Goal: Information Seeking & Learning: Learn about a topic

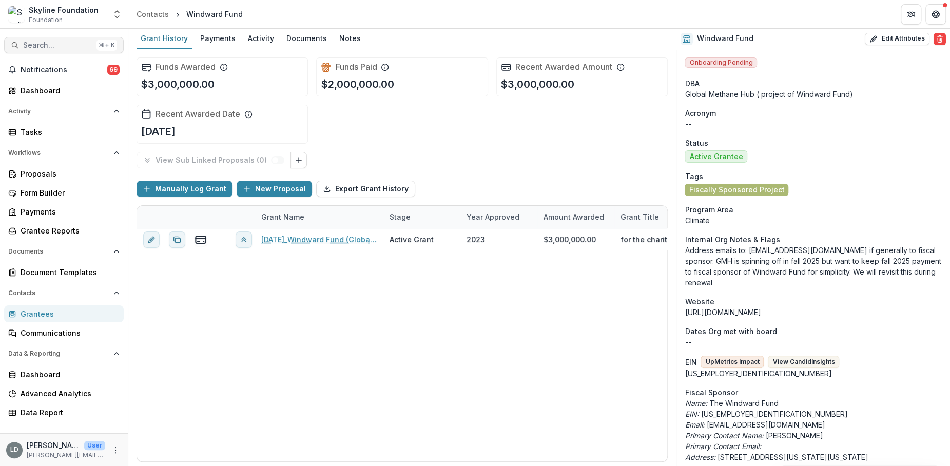
click at [64, 49] on span "Search..." at bounding box center [57, 45] width 69 height 9
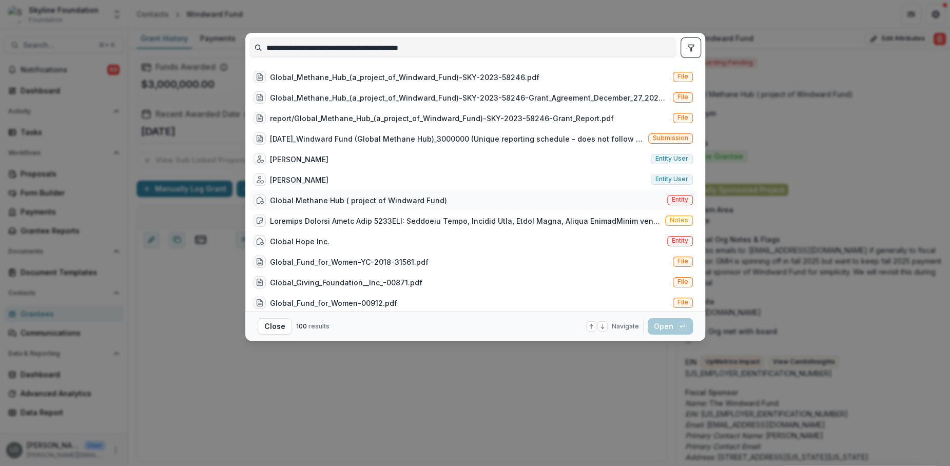
type input "**********"
click at [402, 195] on div "Global Methane Hub ( project of Windward Fund)" at bounding box center [358, 200] width 177 height 11
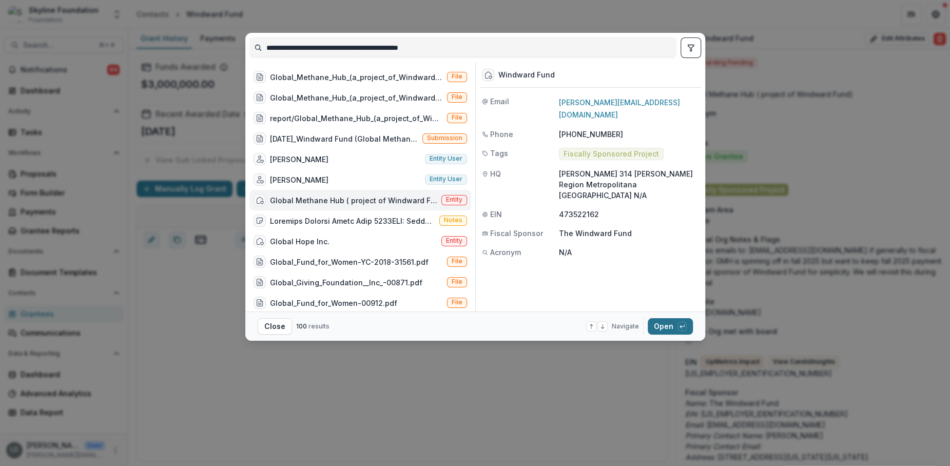
click at [667, 323] on button "Open with enter key" at bounding box center [670, 326] width 45 height 16
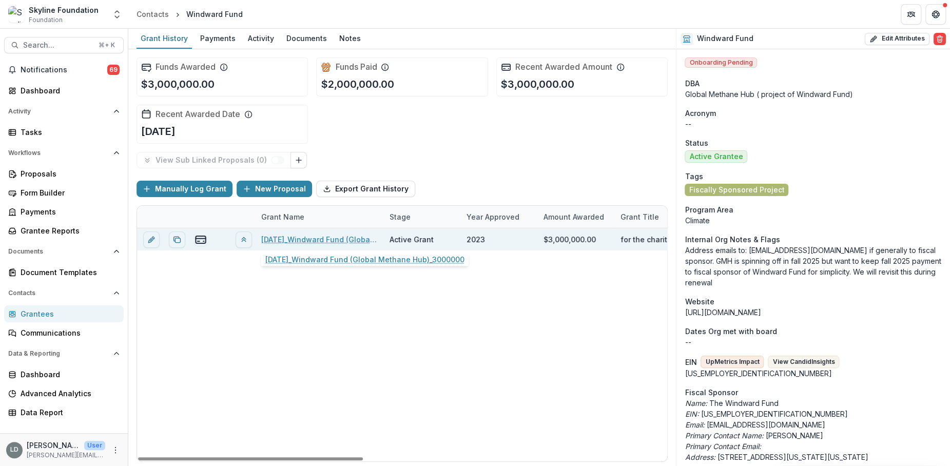
click at [347, 241] on link "[DATE]_Windward Fund (Global Methane Hub)_3000000" at bounding box center [319, 239] width 116 height 11
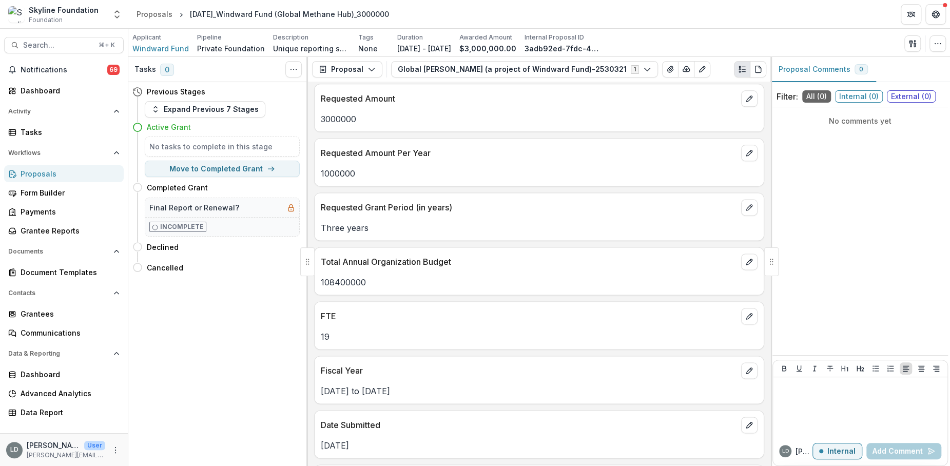
scroll to position [984, 0]
click at [361, 276] on p "108400000" at bounding box center [539, 282] width 437 height 12
copy p "108400000"
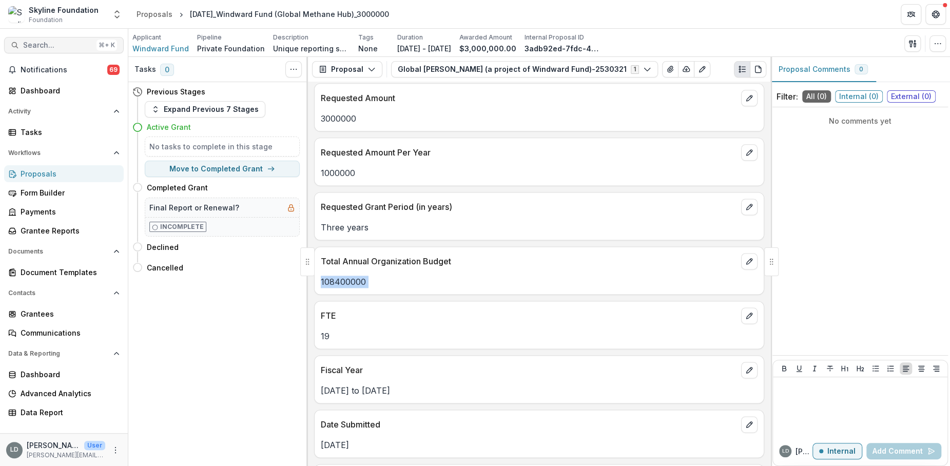
click at [74, 50] on button "Search... ⌘ + K" at bounding box center [64, 45] width 120 height 16
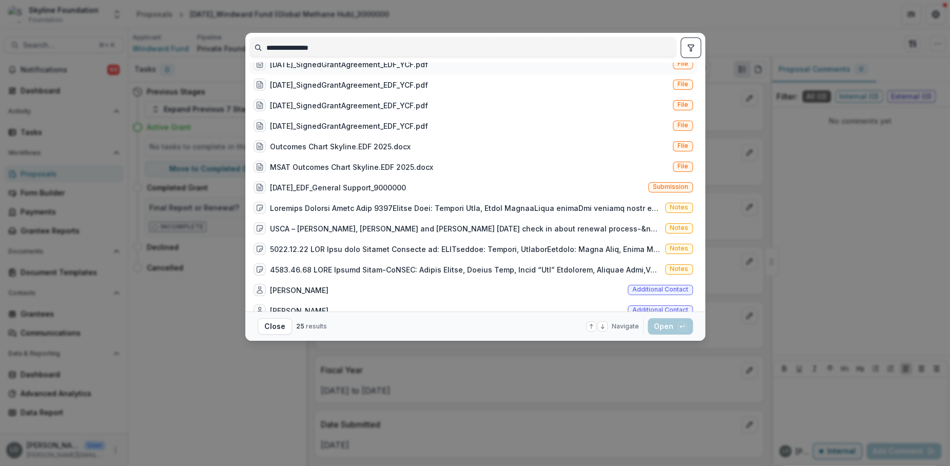
scroll to position [272, 0]
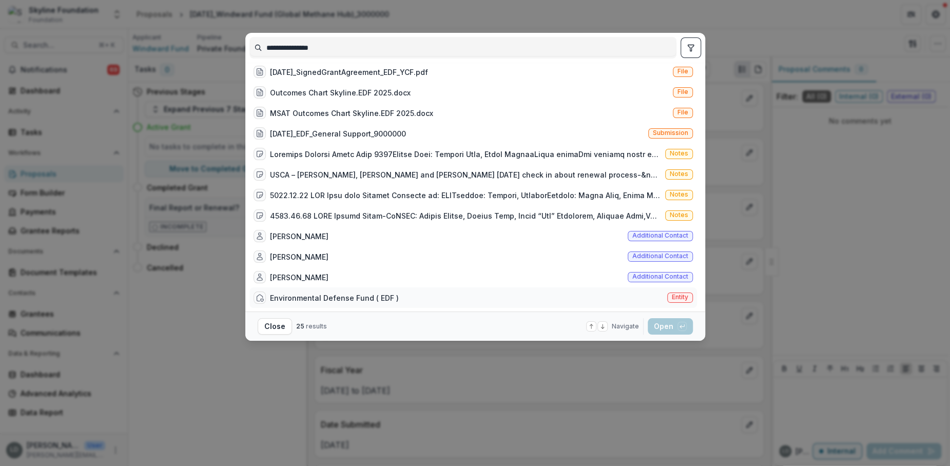
type input "**********"
click at [376, 295] on div "Environmental Defense Fund ( EDF )" at bounding box center [334, 297] width 129 height 11
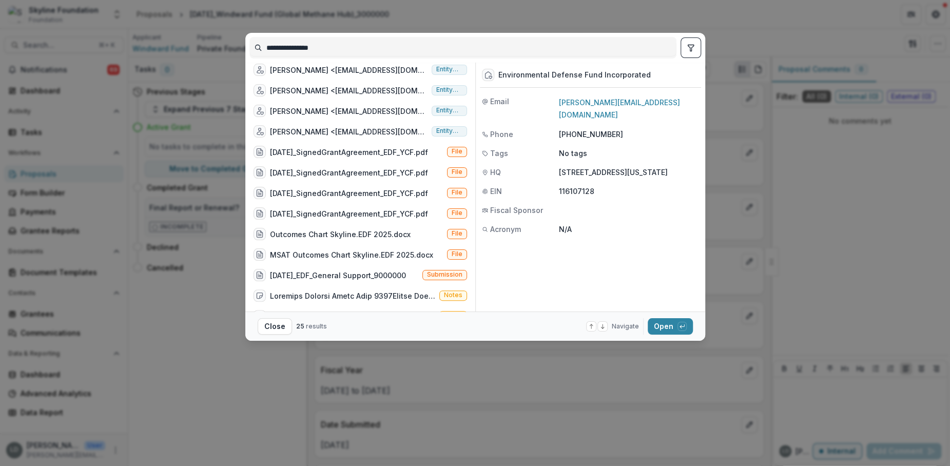
scroll to position [0, 0]
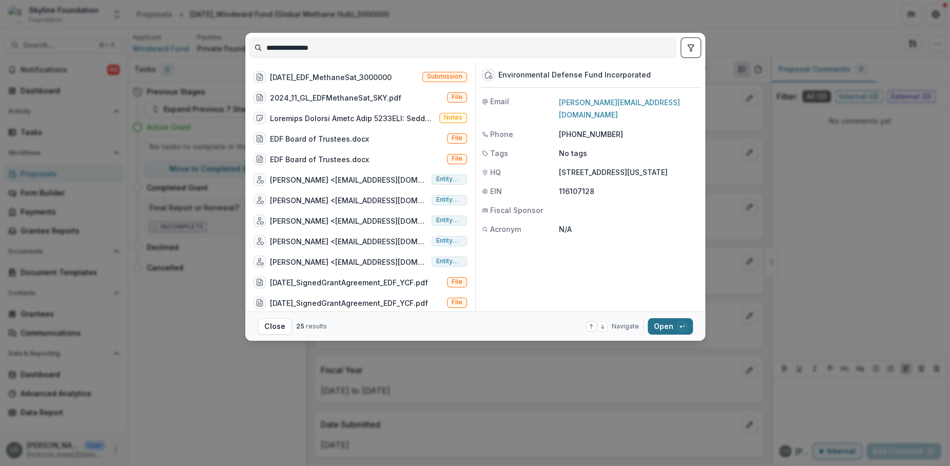
click at [651, 321] on button "Open with enter key" at bounding box center [670, 326] width 45 height 16
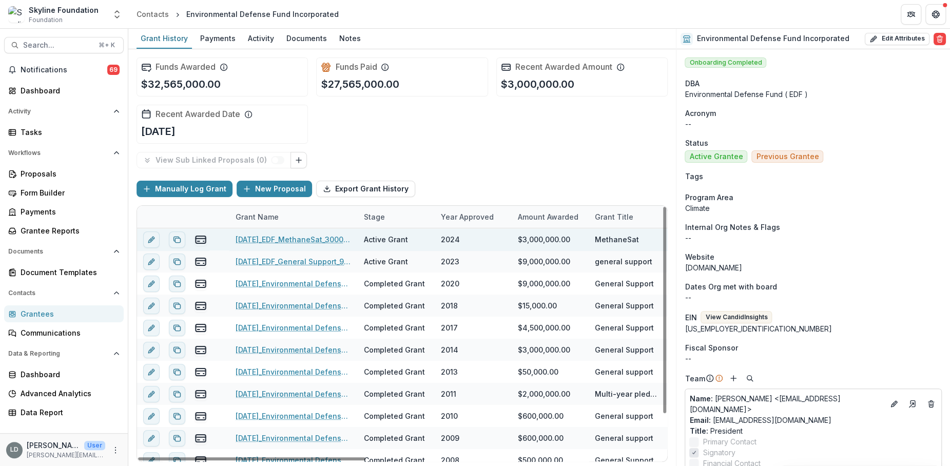
click at [314, 237] on link "[DATE]_EDF_MethaneSat_3000000" at bounding box center [294, 239] width 116 height 11
